Goal: Obtain resource: Download file/media

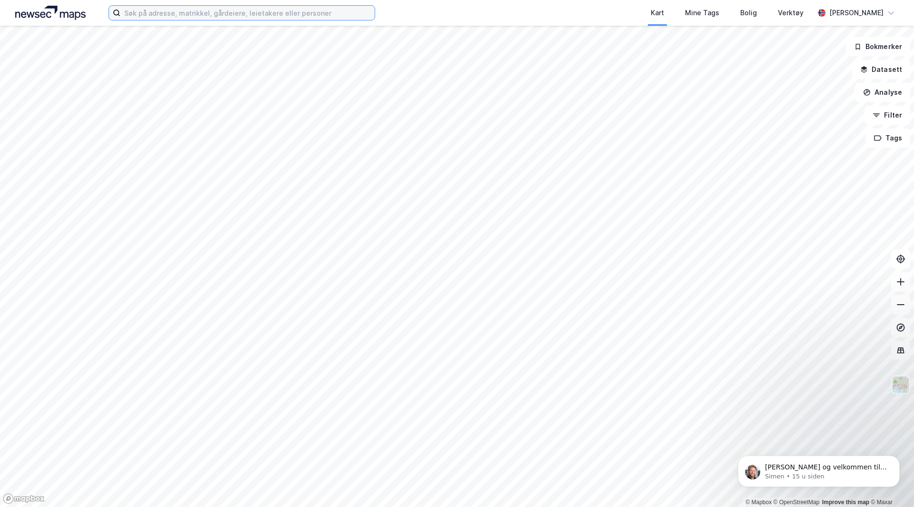
click at [184, 15] on input at bounding box center [247, 13] width 254 height 14
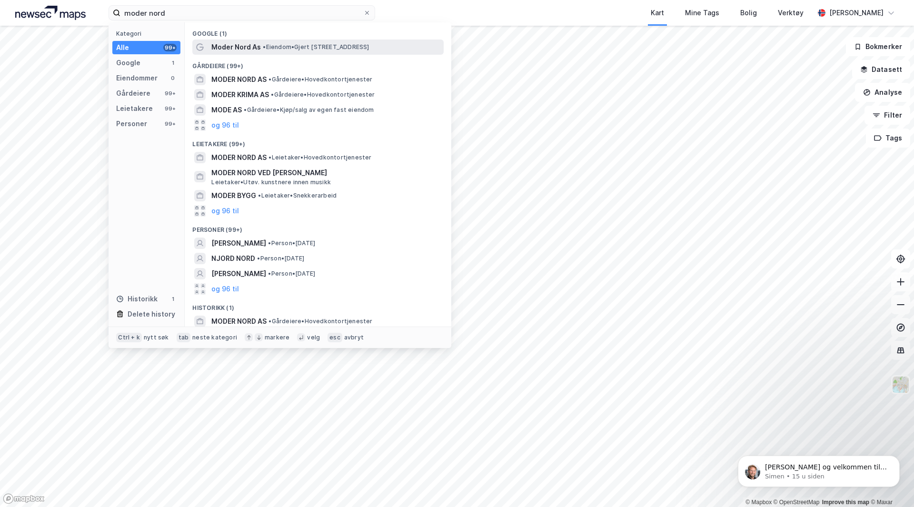
click at [241, 47] on span "Moder Nord As" at bounding box center [235, 46] width 49 height 11
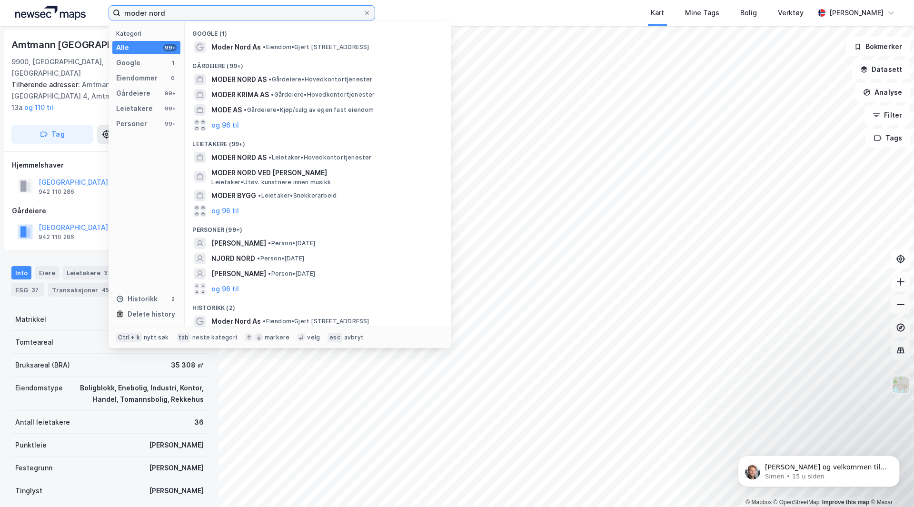
click at [195, 9] on input "moder nord" at bounding box center [241, 13] width 243 height 14
click at [243, 76] on span "MODER NORD AS" at bounding box center [238, 79] width 55 height 11
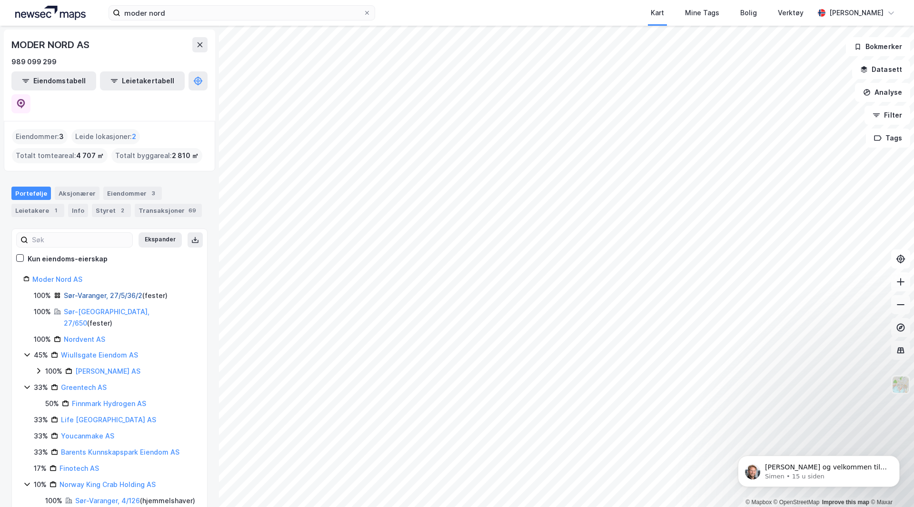
click at [109, 291] on link "Sør-Varanger, 27/5/36/2" at bounding box center [103, 295] width 79 height 8
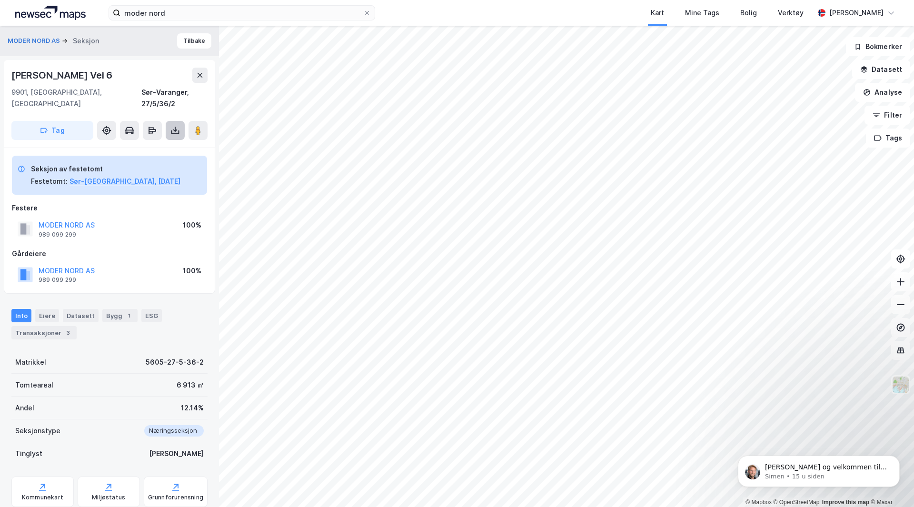
click at [176, 129] on icon at bounding box center [175, 130] width 4 height 2
click at [177, 88] on div "Sør-Varanger, 27/5/36/2" at bounding box center [174, 98] width 66 height 23
click at [171, 126] on icon at bounding box center [175, 131] width 10 height 10
click at [141, 146] on div "Last ned grunnbok" at bounding box center [127, 150] width 55 height 8
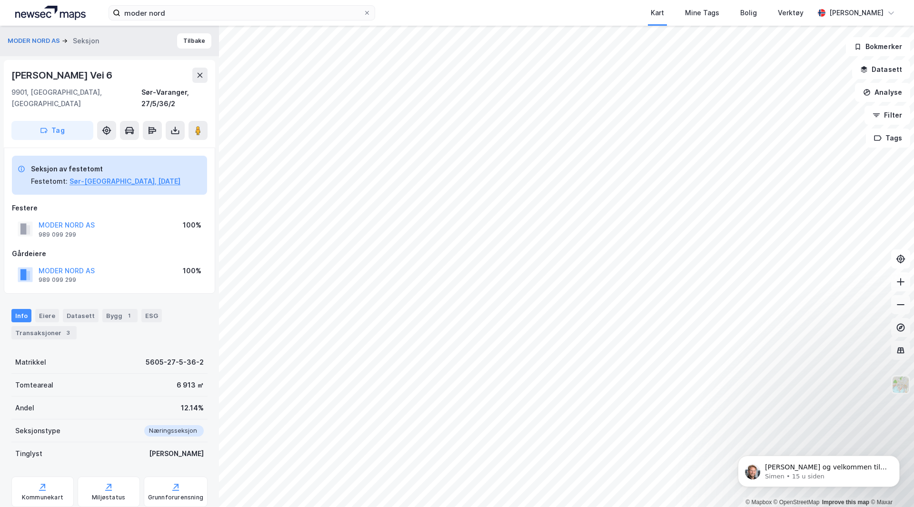
click at [120, 217] on div "MODER NORD AS 989 099 299 100%" at bounding box center [109, 228] width 195 height 23
click at [146, 9] on input "moder nord" at bounding box center [241, 13] width 243 height 14
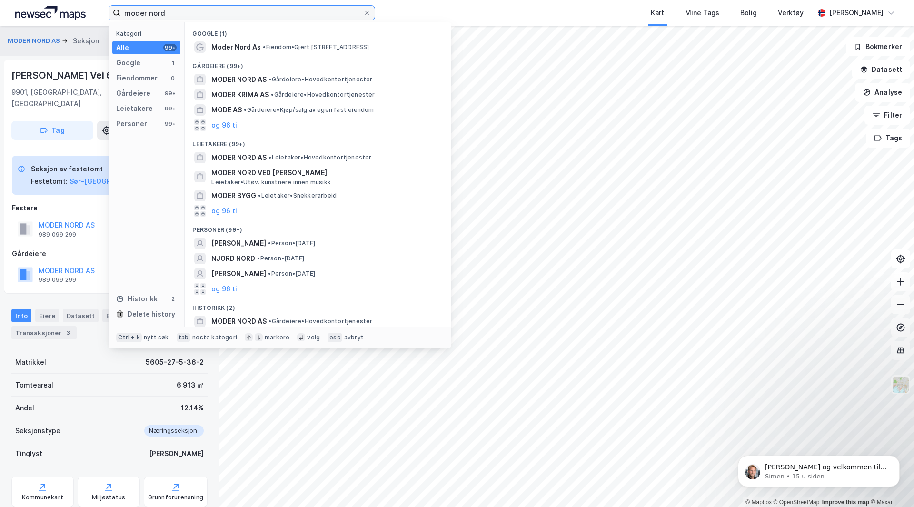
click at [146, 9] on input "moder nord" at bounding box center [241, 13] width 243 height 14
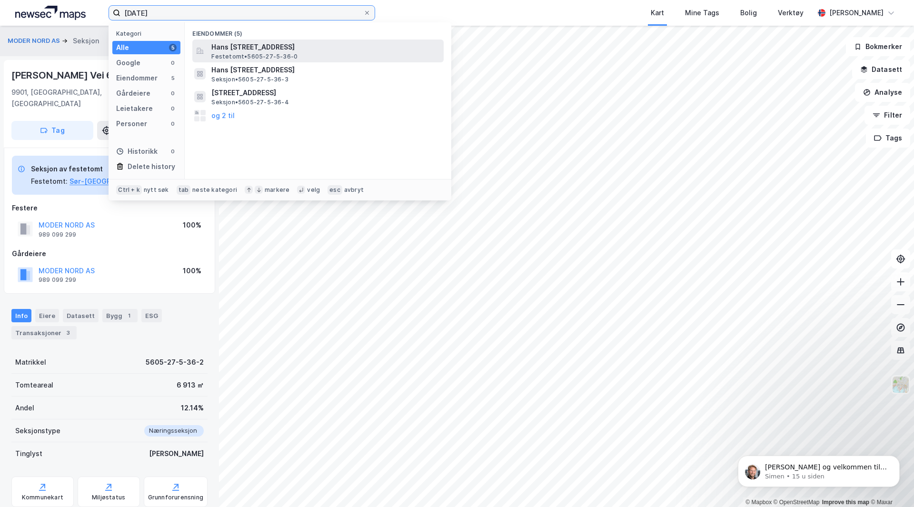
type input "[DATE]"
click at [276, 49] on span "Hans [STREET_ADDRESS]" at bounding box center [325, 46] width 228 height 11
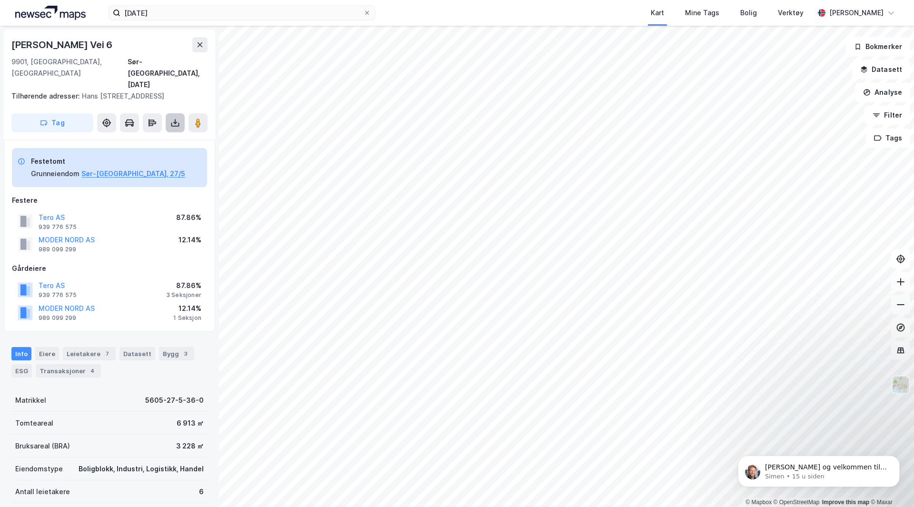
click at [172, 118] on icon at bounding box center [175, 123] width 10 height 10
click at [153, 134] on div "Last ned grunnbok" at bounding box center [133, 141] width 101 height 15
click at [3, 154] on div "Hans [STREET_ADDRESS], [DATE] Tilhørende adresser: [PERSON_NAME] Vei 10, Tippve…" at bounding box center [109, 266] width 219 height 481
click at [190, 280] on div "87.86%" at bounding box center [183, 285] width 35 height 11
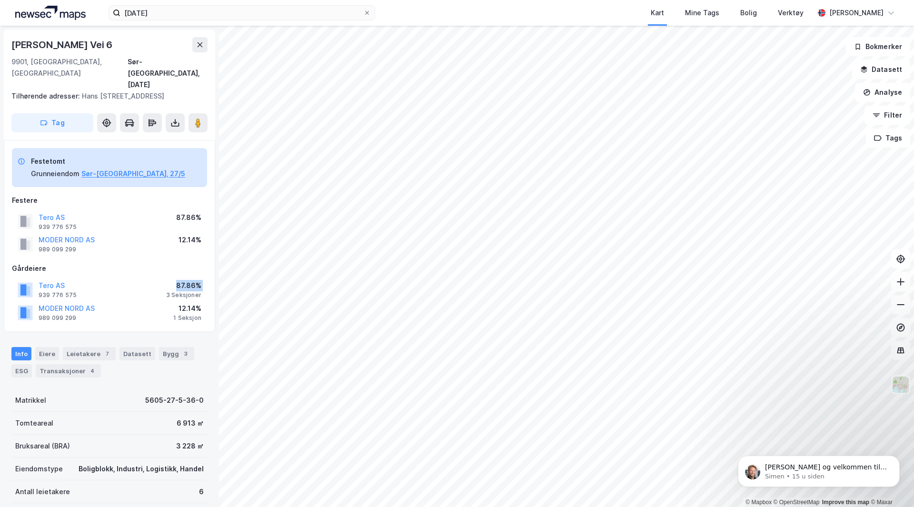
click at [190, 280] on div "87.86%" at bounding box center [183, 285] width 35 height 11
click at [186, 291] on div "3 Seksjoner" at bounding box center [183, 295] width 35 height 8
click at [187, 280] on div "87.86%" at bounding box center [183, 285] width 35 height 11
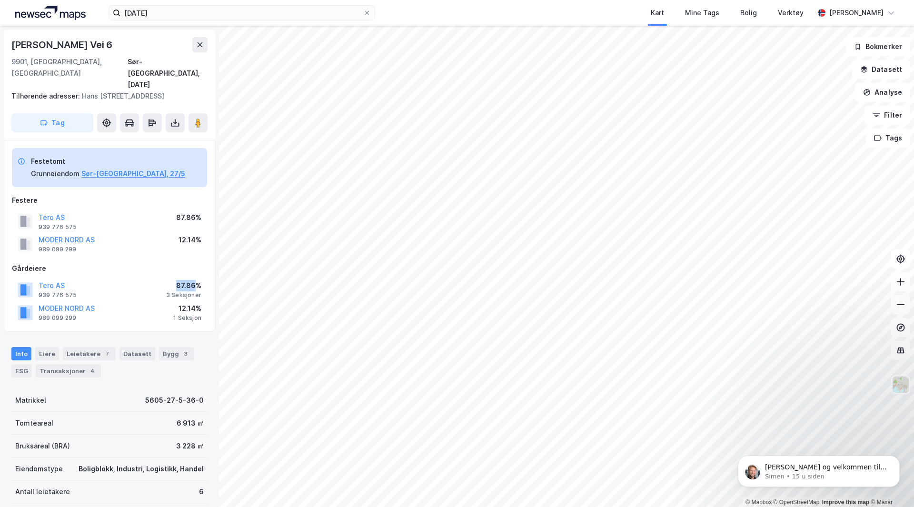
click at [187, 280] on div "87.86%" at bounding box center [183, 285] width 35 height 11
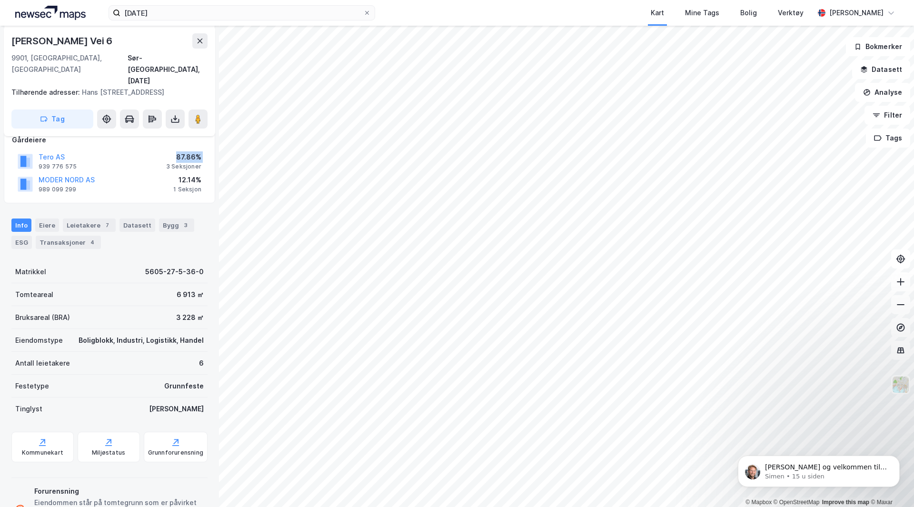
scroll to position [123, 0]
